Goal: Information Seeking & Learning: Learn about a topic

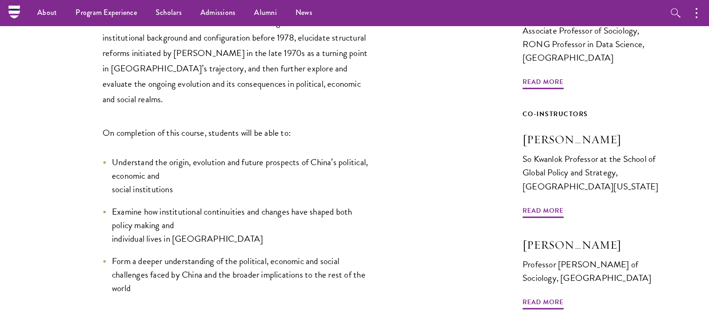
scroll to position [423, 0]
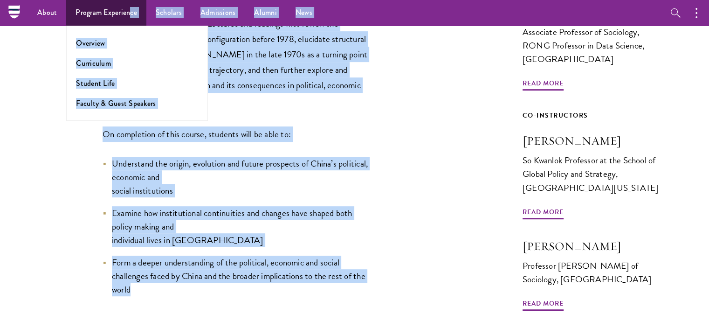
drag, startPoint x: 157, startPoint y: 249, endPoint x: 129, endPoint y: 13, distance: 238.0
click at [129, 13] on div "About Overview Leadership Donors Program Experience Overview Curriculum Student…" at bounding box center [354, 228] width 709 height 1303
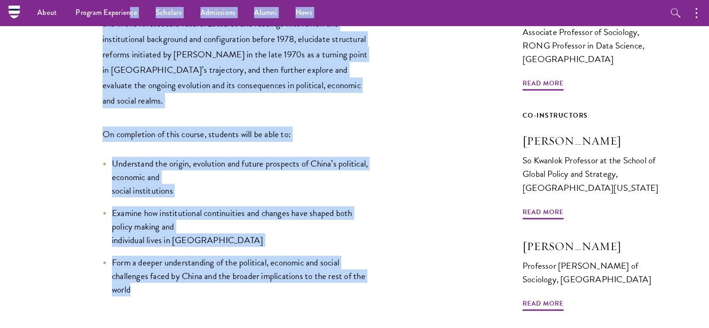
click at [206, 159] on ul "Understand the origin, evolution and future prospects of China’s political, eco…" at bounding box center [236, 227] width 266 height 140
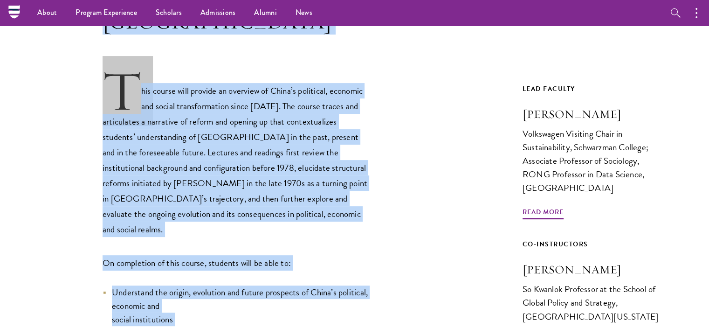
scroll to position [226, 0]
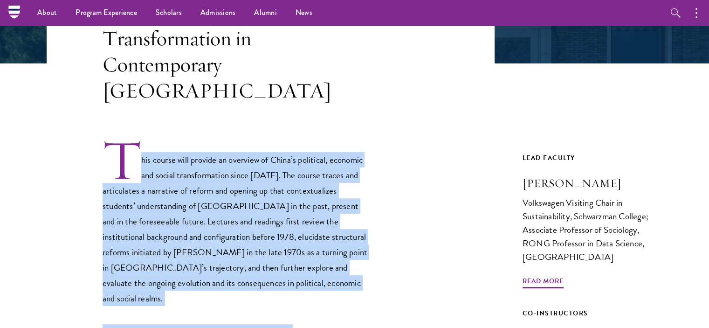
drag, startPoint x: 142, startPoint y: 249, endPoint x: 142, endPoint y: 133, distance: 116.1
click at [142, 138] on div "This course will provide an overview of China’s political, economic and social …" at bounding box center [236, 315] width 266 height 355
copy div "lor ipsumd sita consect ad elitsedd ei Tempo’i utlaboree, dolorema ali enimad m…"
click at [551, 175] on h3 "[PERSON_NAME]" at bounding box center [592, 183] width 140 height 16
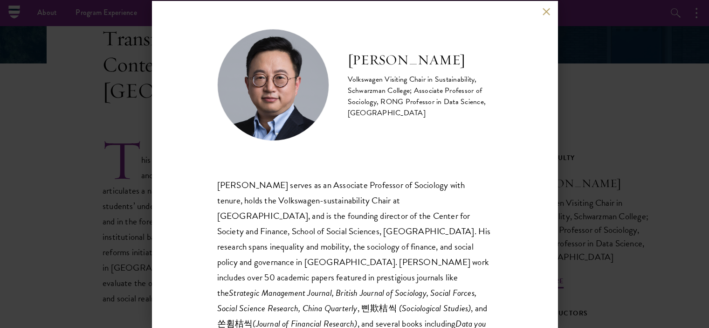
click at [384, 62] on h2 "[PERSON_NAME]" at bounding box center [420, 60] width 144 height 19
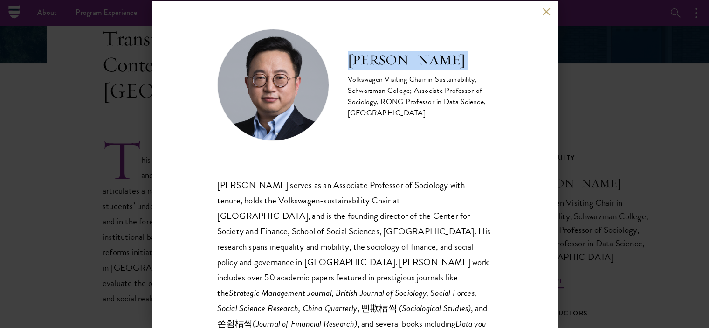
click at [384, 62] on h2 "[PERSON_NAME]" at bounding box center [420, 60] width 144 height 19
copy div "[PERSON_NAME]"
click at [545, 7] on div "[PERSON_NAME] Volkswagen Visiting Chair in Sustainability, [GEOGRAPHIC_DATA]; A…" at bounding box center [355, 164] width 406 height 326
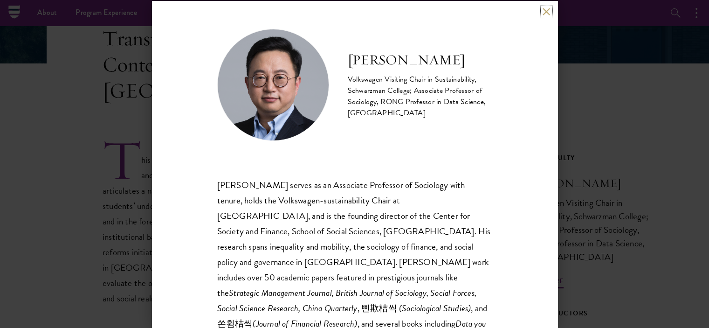
click at [548, 13] on button at bounding box center [547, 12] width 8 height 8
